Goal: Find contact information: Find contact information

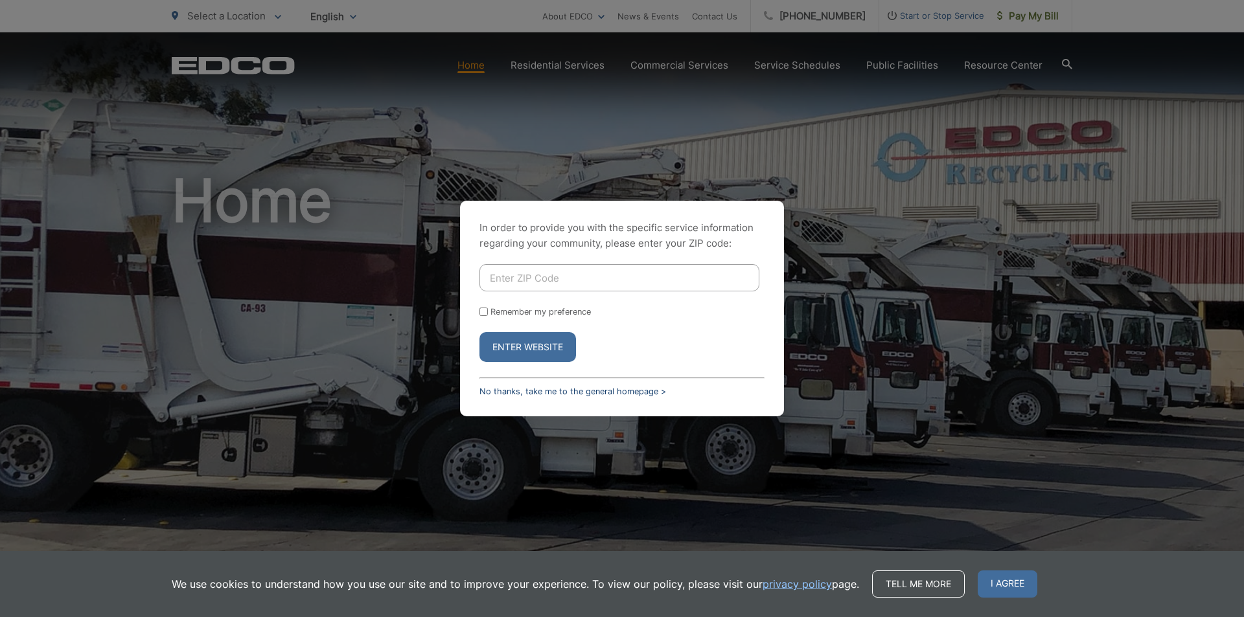
click at [516, 393] on link "No thanks, take me to the general homepage >" at bounding box center [572, 392] width 187 height 10
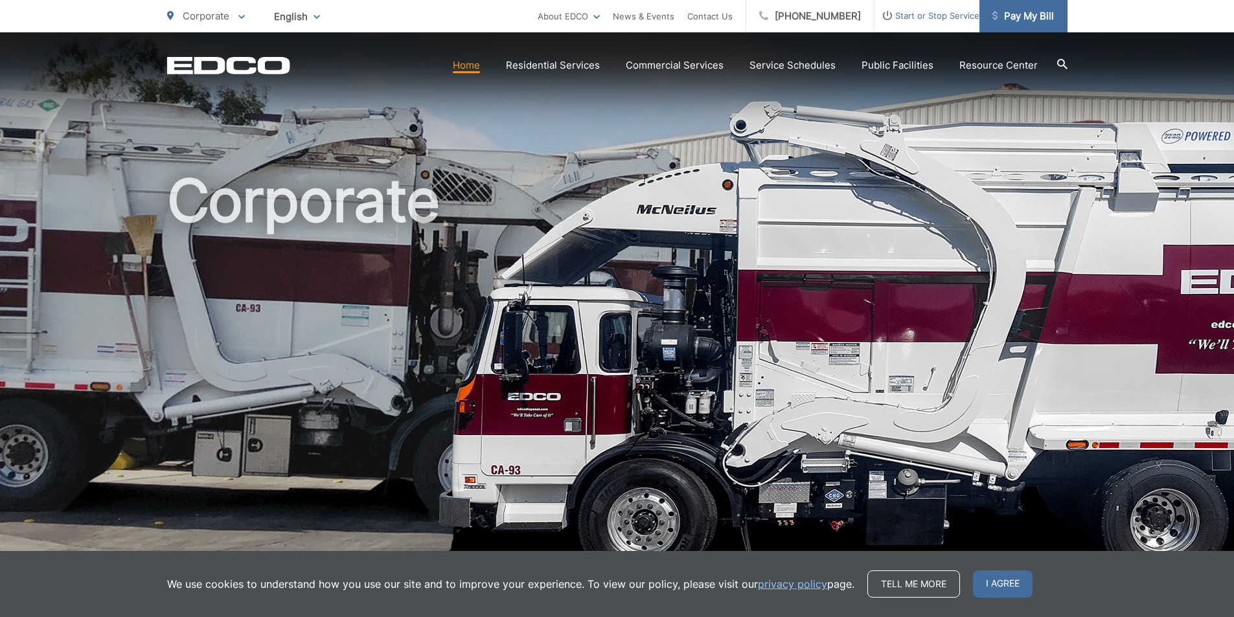
click at [1016, 20] on span "Pay My Bill" at bounding box center [1023, 16] width 62 height 16
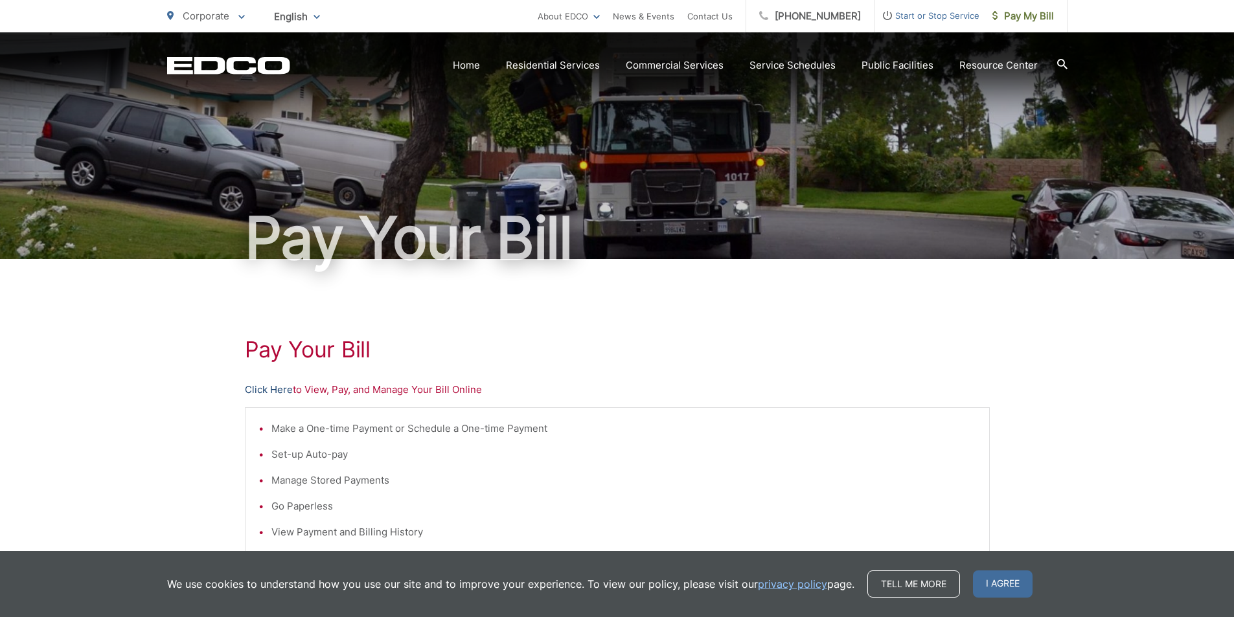
click at [286, 391] on link "Click Here" at bounding box center [269, 390] width 48 height 16
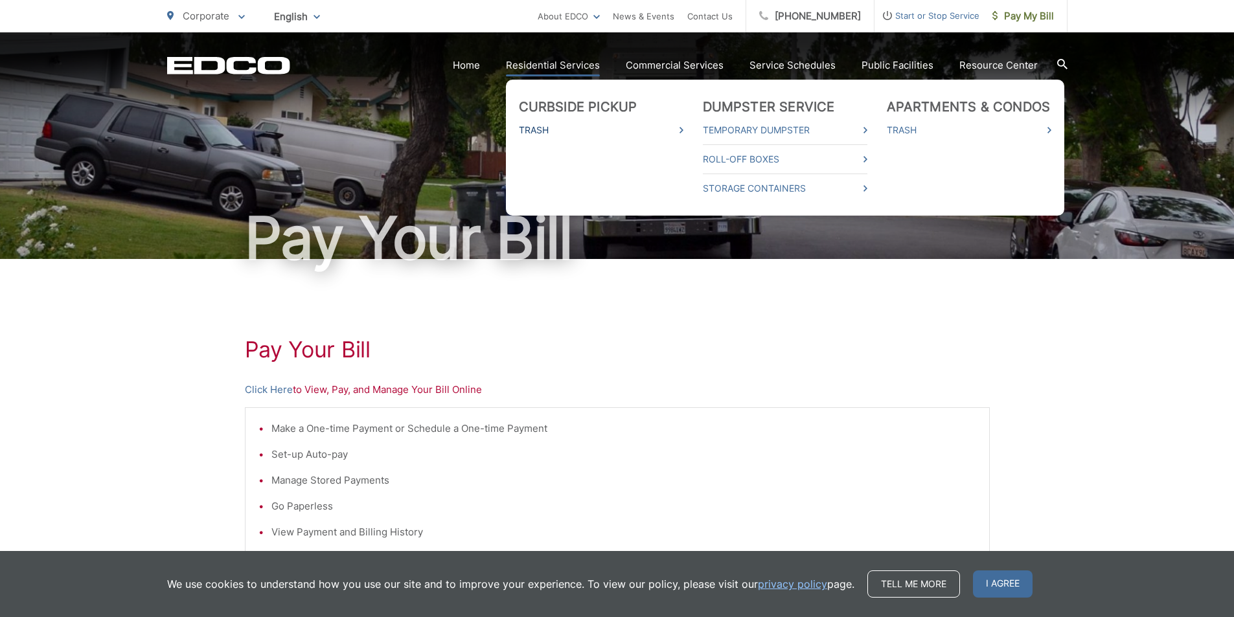
click at [580, 133] on link "Trash" at bounding box center [601, 130] width 165 height 16
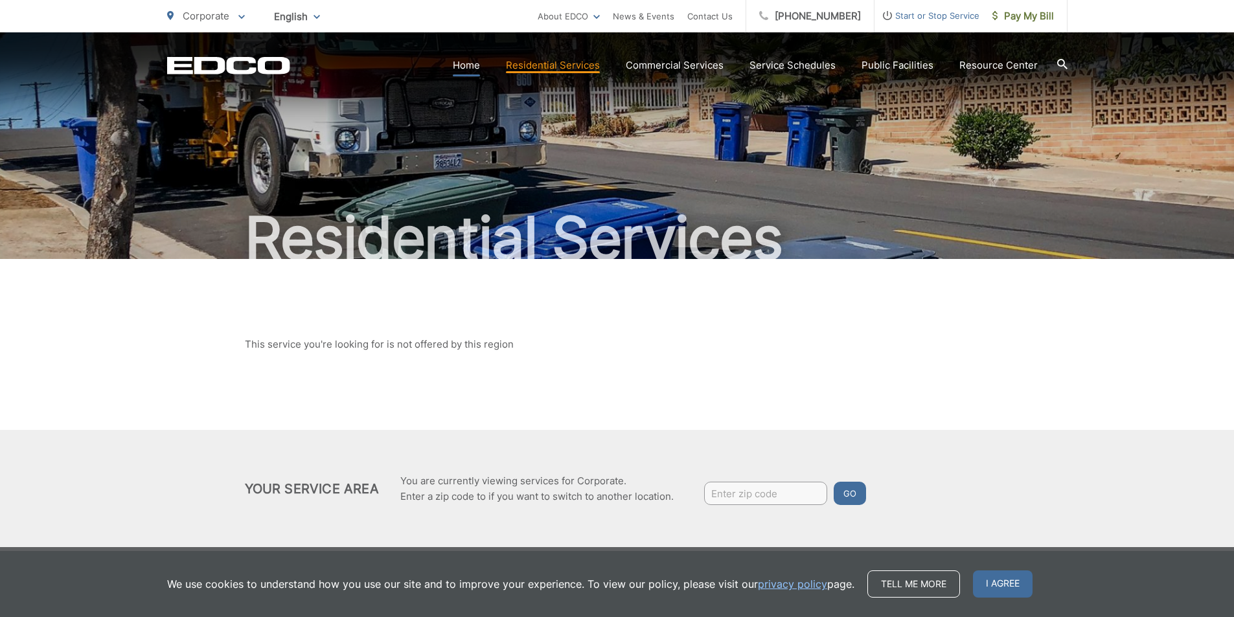
click at [477, 66] on link "Home" at bounding box center [466, 66] width 27 height 16
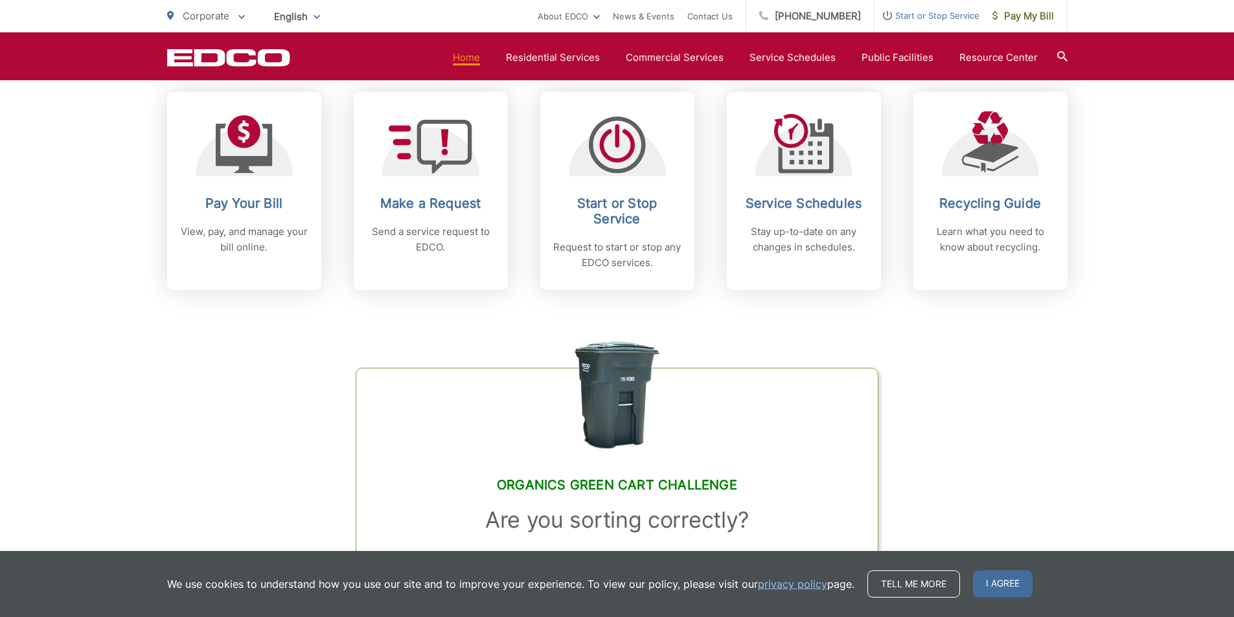
scroll to position [518, 0]
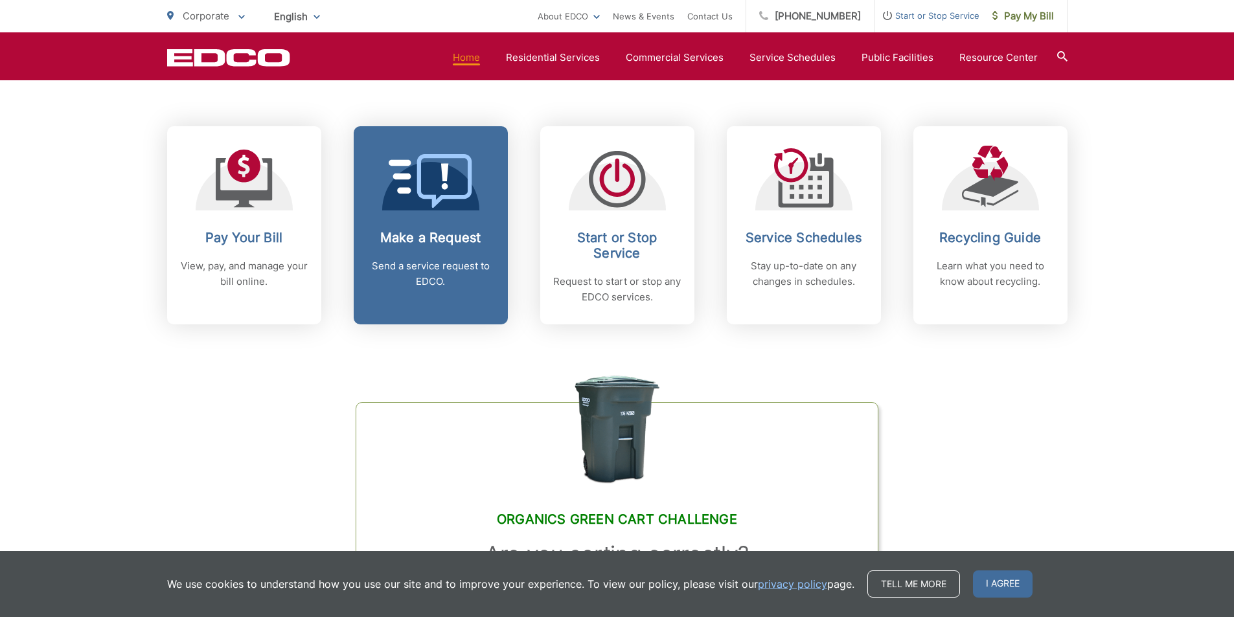
click at [441, 240] on h2 "Make a Request" at bounding box center [431, 238] width 128 height 16
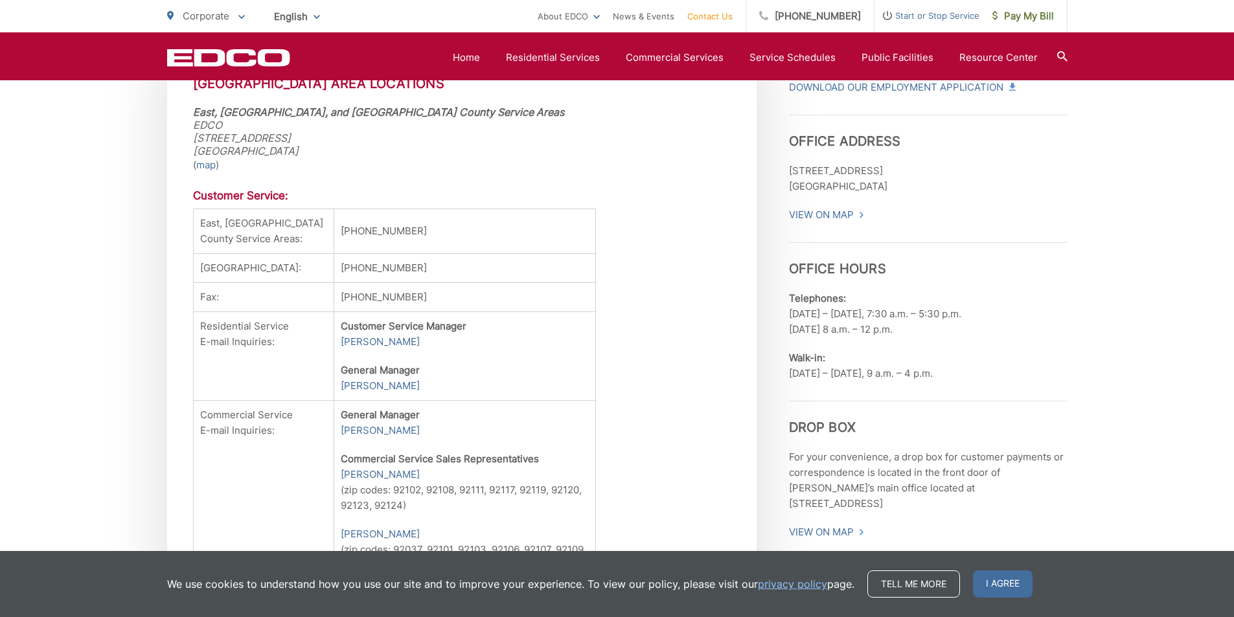
scroll to position [336, 0]
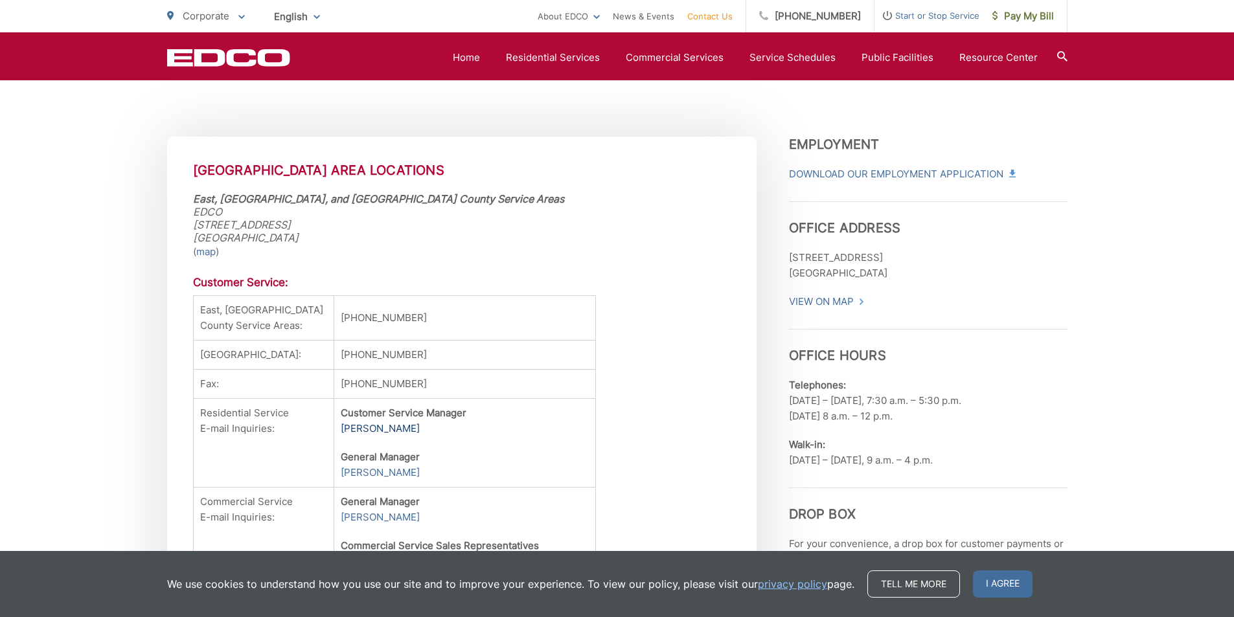
click at [383, 437] on link "[PERSON_NAME]" at bounding box center [380, 429] width 79 height 16
click at [362, 437] on link "[PERSON_NAME]" at bounding box center [380, 429] width 79 height 16
